Goal: Task Accomplishment & Management: Manage account settings

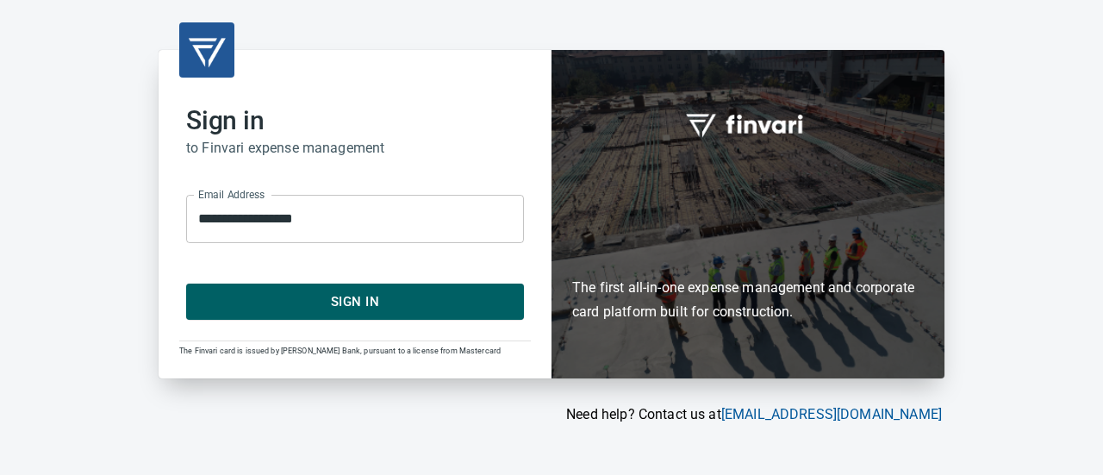
click at [450, 296] on span "Sign In" at bounding box center [355, 301] width 300 height 22
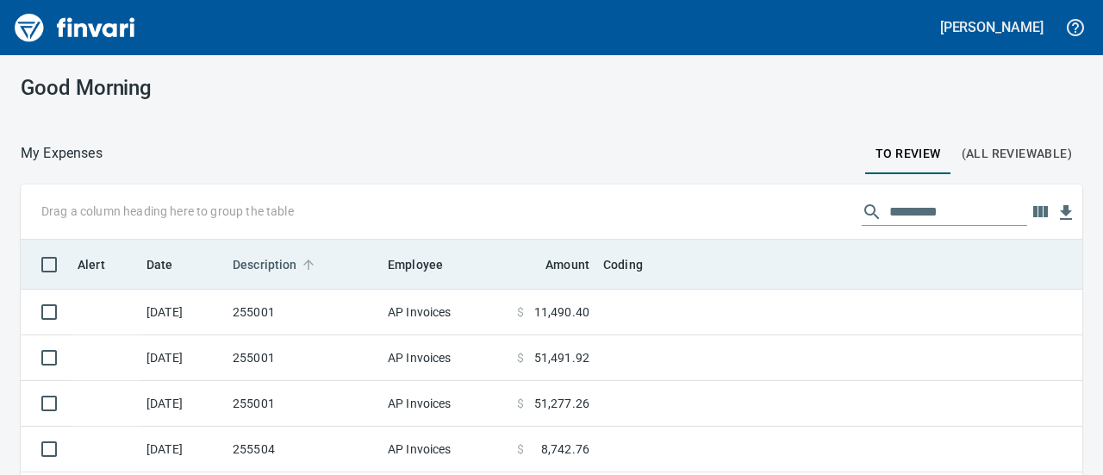
click at [276, 266] on span "Description" at bounding box center [265, 264] width 65 height 21
